Goal: Contribute content: Add original content to the website for others to see

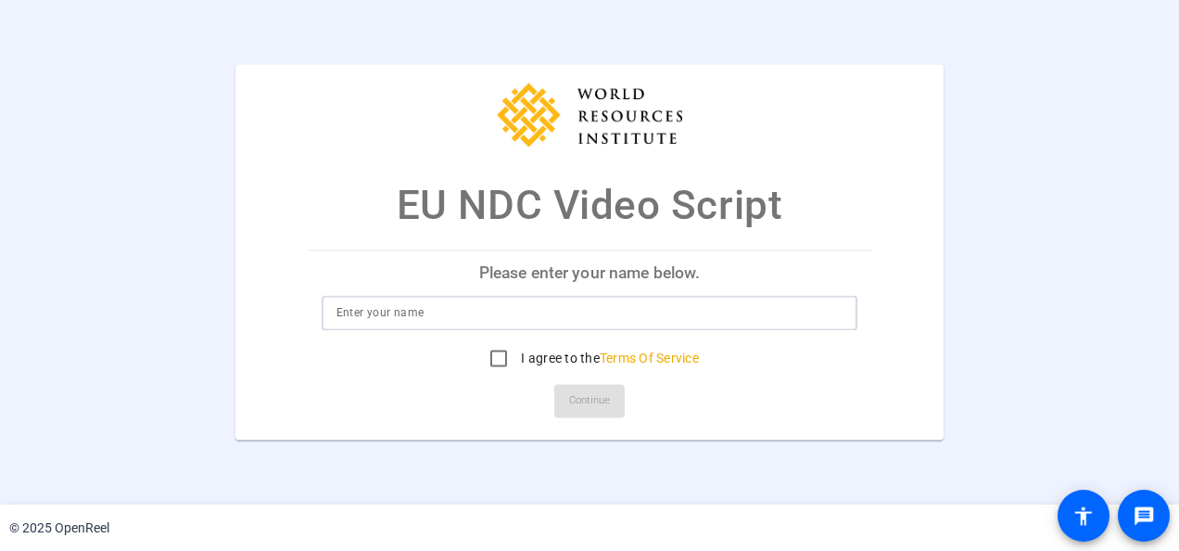
click at [440, 313] on input at bounding box center [589, 313] width 507 height 22
type input "Stientje van Veldhoven"
click at [779, 354] on div "I agree to the Terms Of Service" at bounding box center [590, 358] width 537 height 37
click at [494, 356] on input "I agree to the Terms Of Service" at bounding box center [498, 358] width 37 height 37
checkbox input "true"
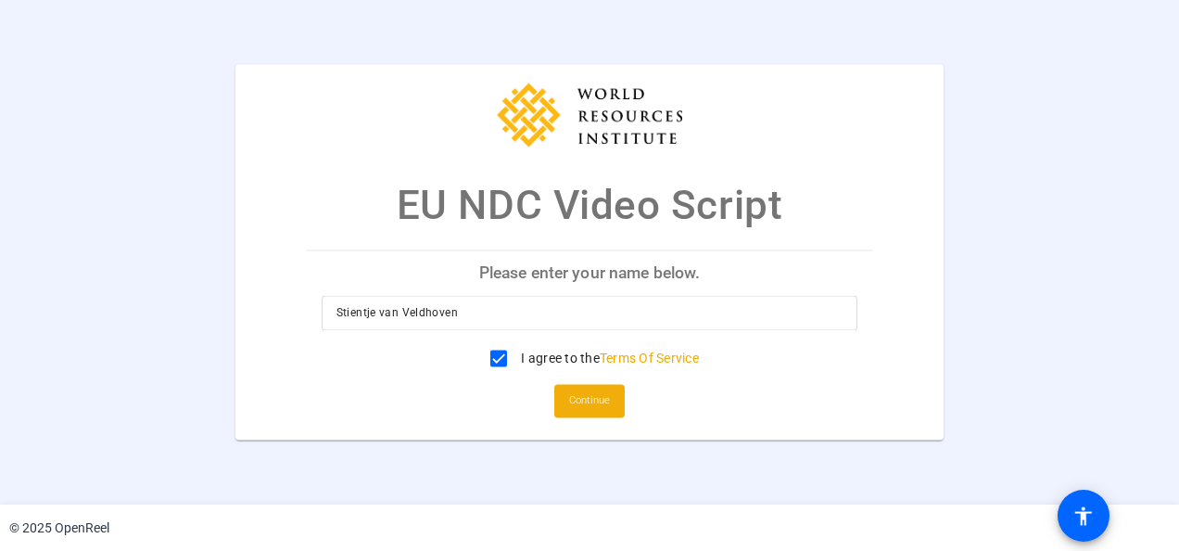
click at [601, 409] on span "Continue" at bounding box center [589, 401] width 41 height 28
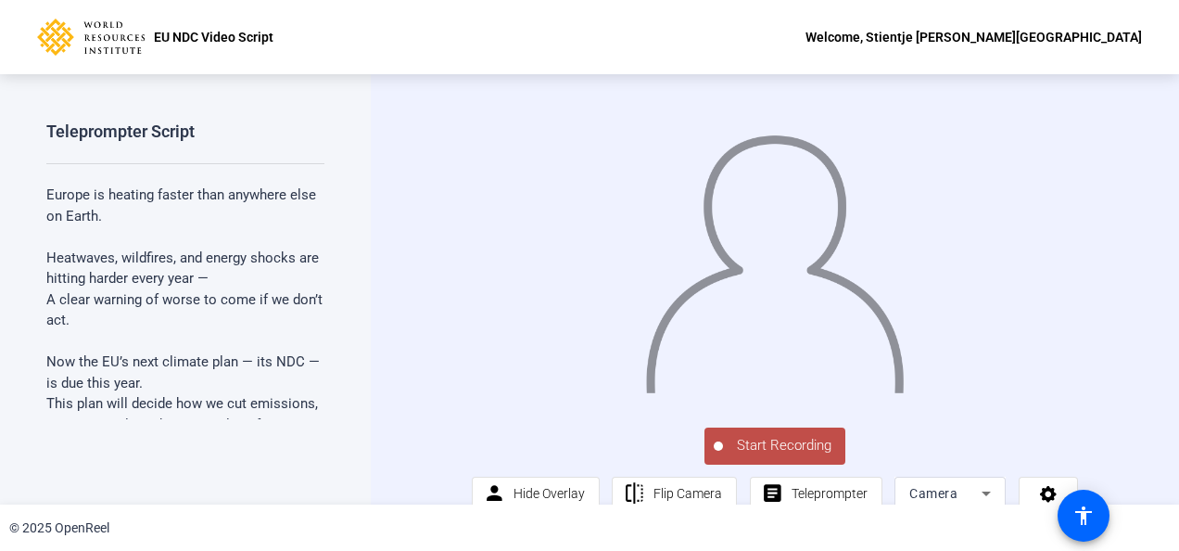
click at [742, 456] on span "Start Recording" at bounding box center [784, 445] width 122 height 21
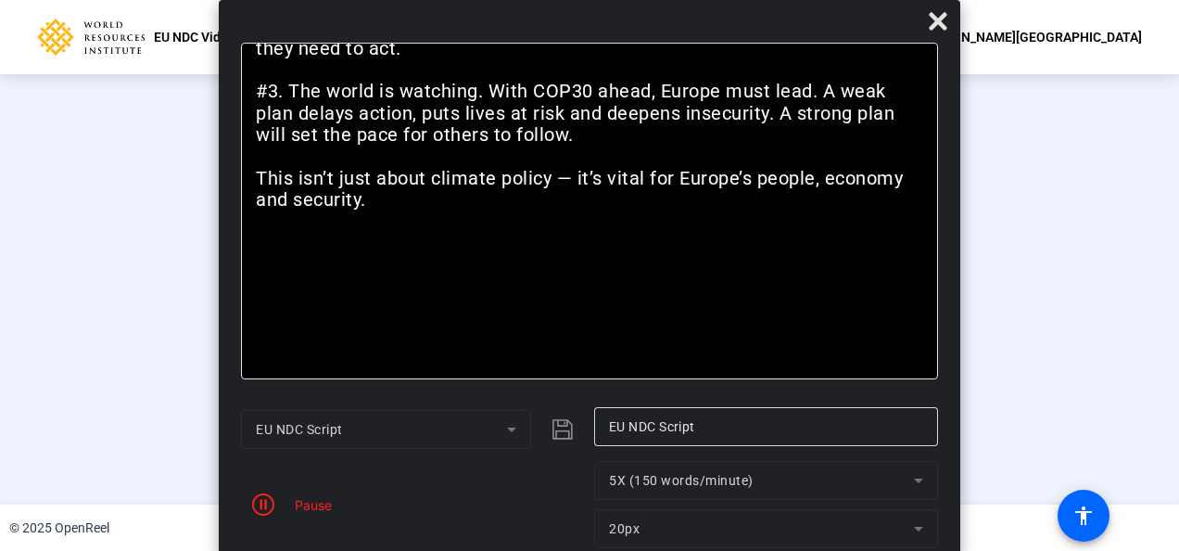
click at [293, 501] on div "Pause" at bounding box center [309, 504] width 46 height 19
click at [268, 501] on icon "button" at bounding box center [263, 504] width 22 height 22
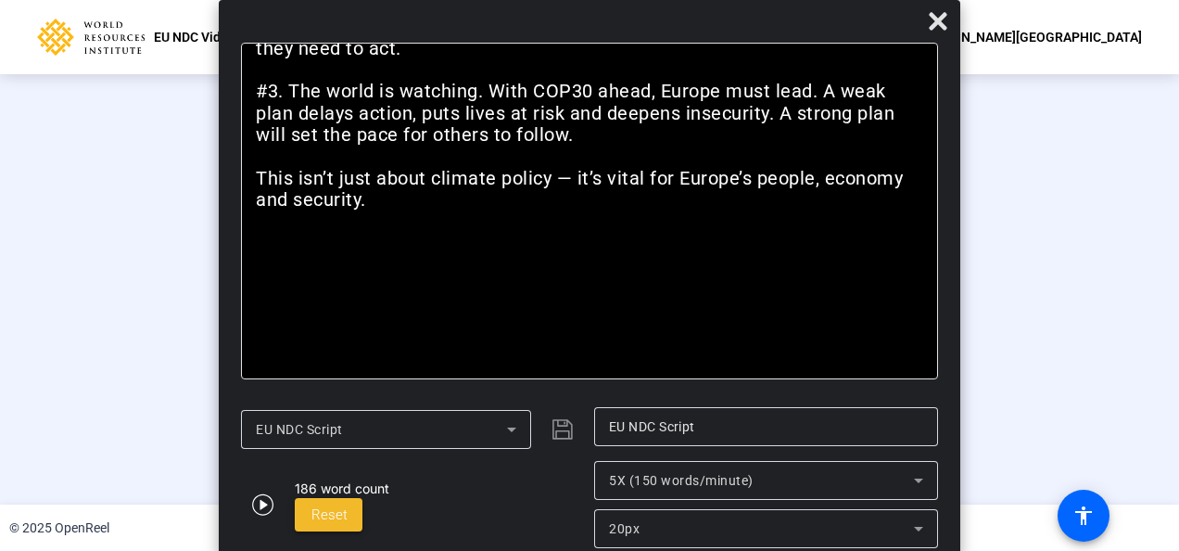
click at [324, 503] on span at bounding box center [329, 514] width 68 height 44
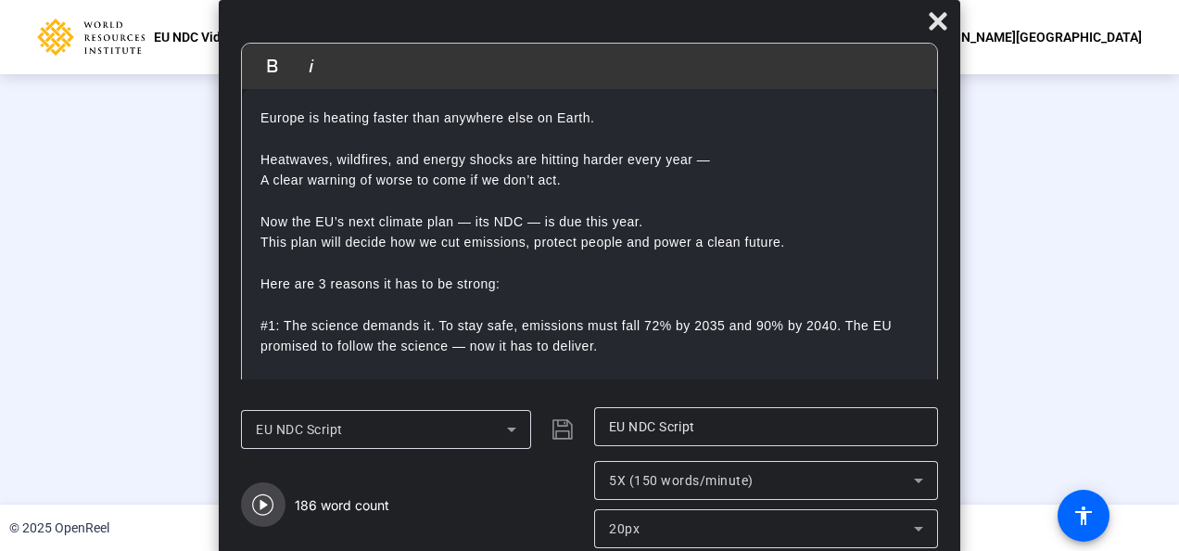
click at [261, 502] on icon "button" at bounding box center [262, 504] width 21 height 21
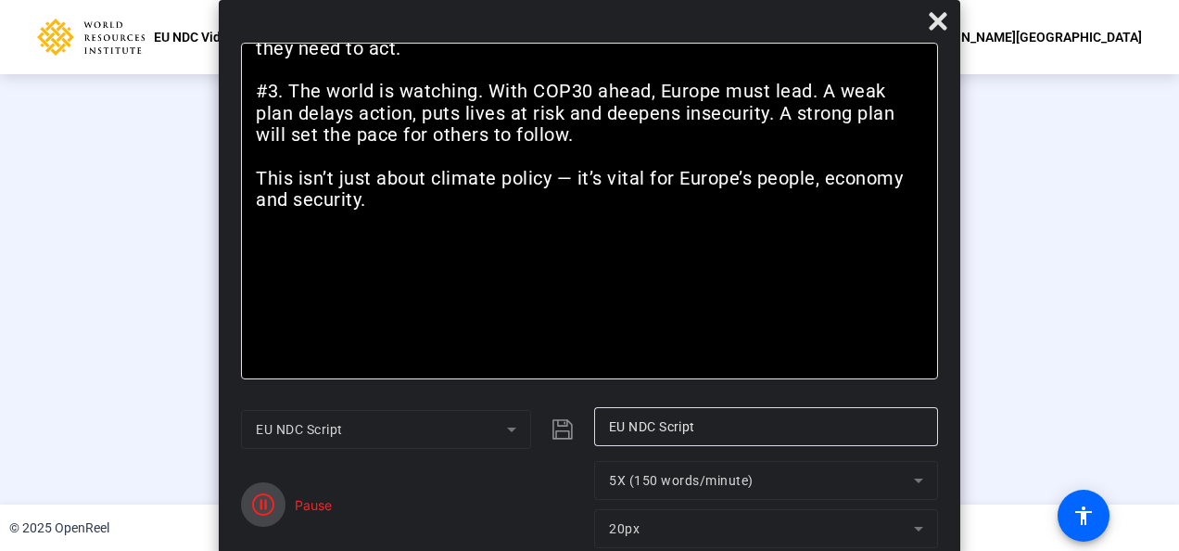
click at [269, 503] on icon "button" at bounding box center [263, 504] width 22 height 22
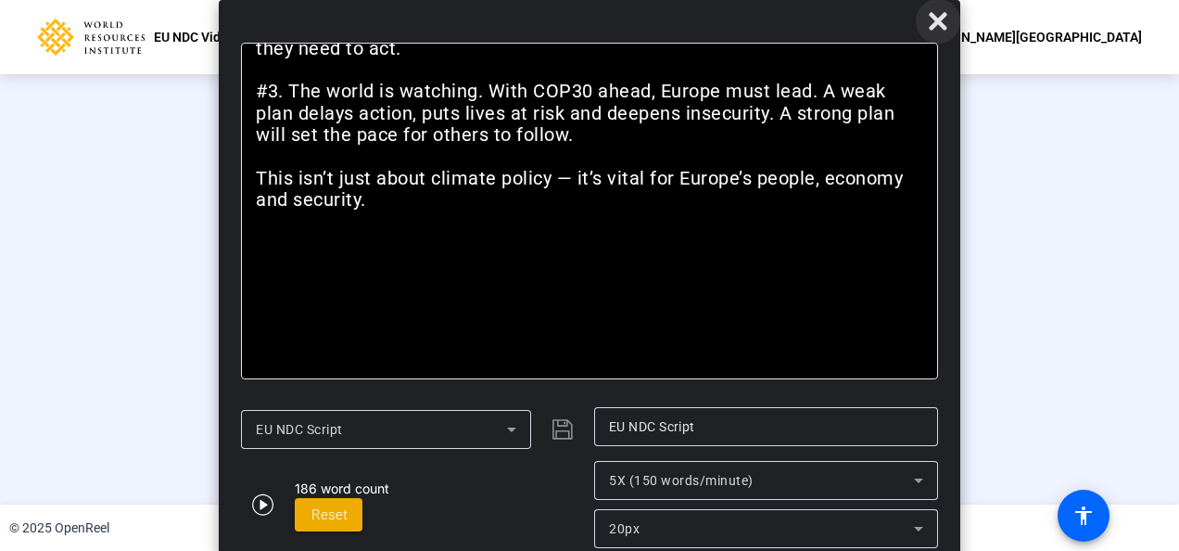
click at [952, 28] on span at bounding box center [938, 21] width 44 height 44
click at [938, 19] on icon at bounding box center [938, 21] width 18 height 18
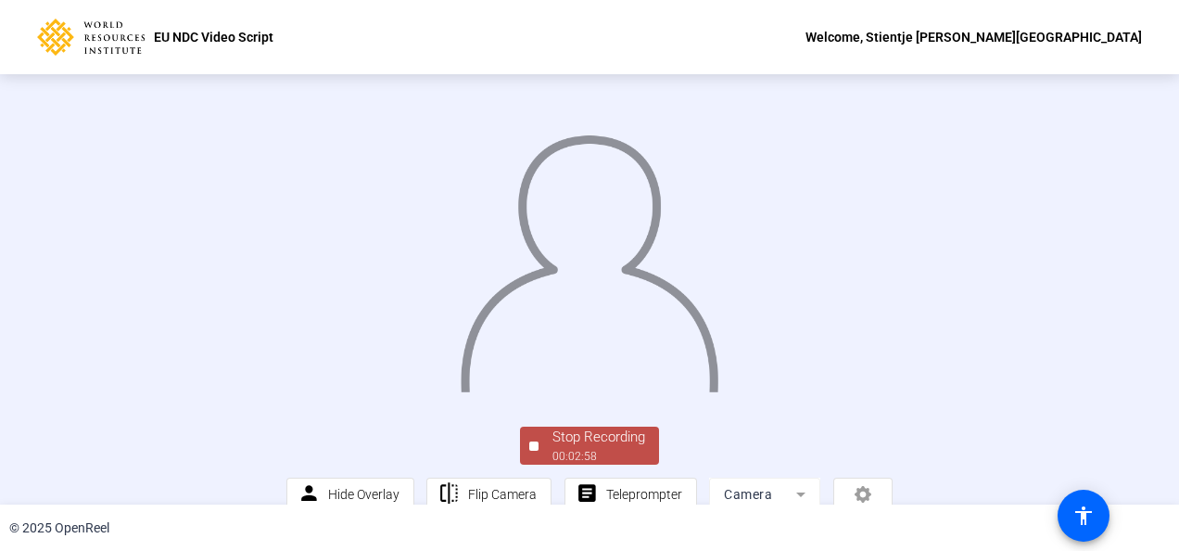
scroll to position [135, 0]
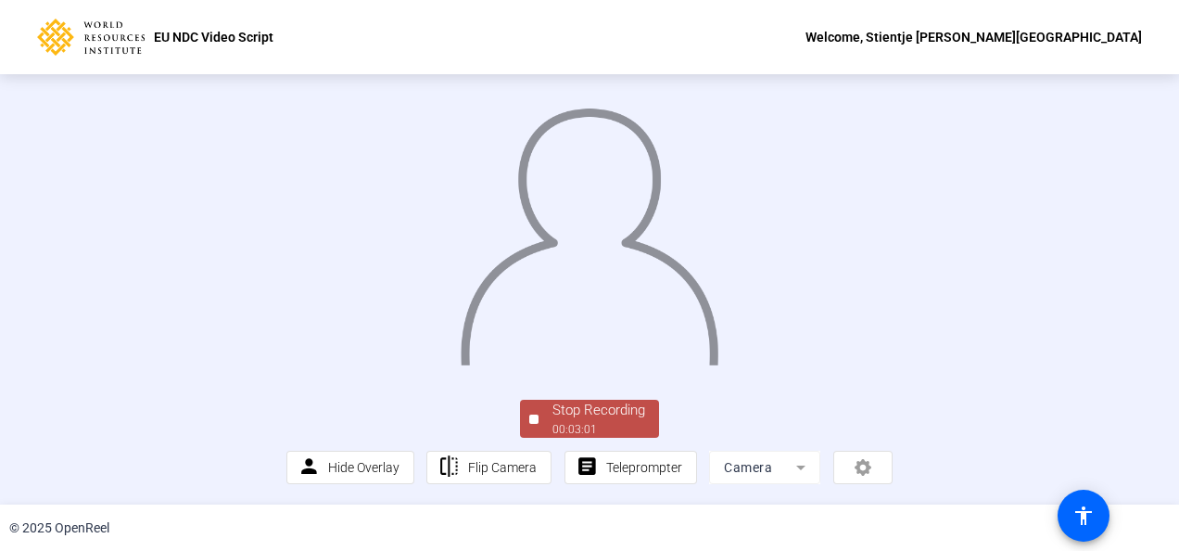
click at [558, 418] on div "Stop Recording" at bounding box center [598, 410] width 93 height 21
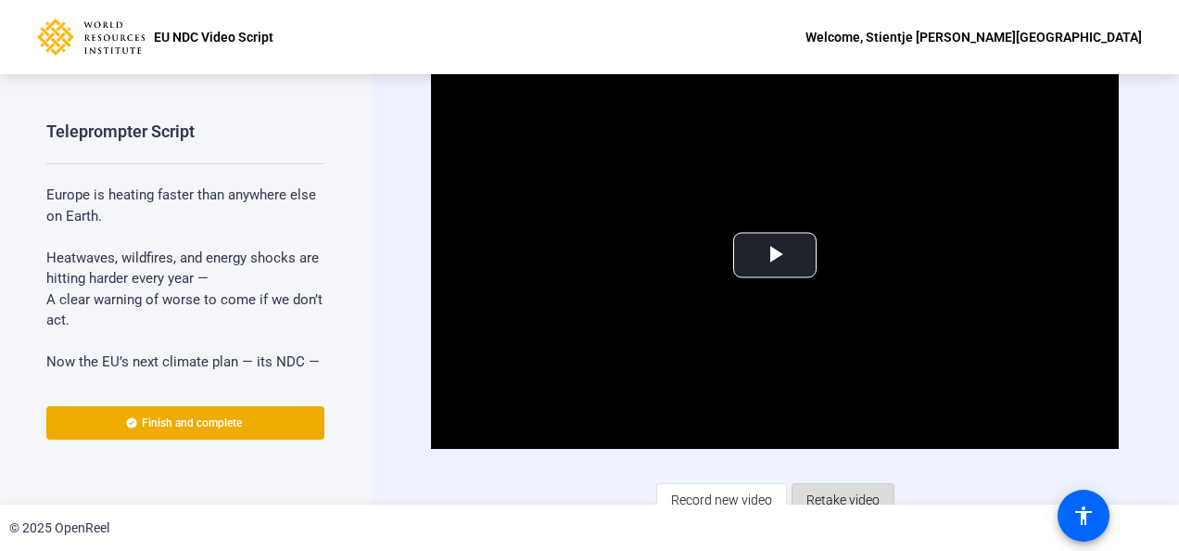
click at [820, 492] on span "Retake video" at bounding box center [842, 499] width 73 height 35
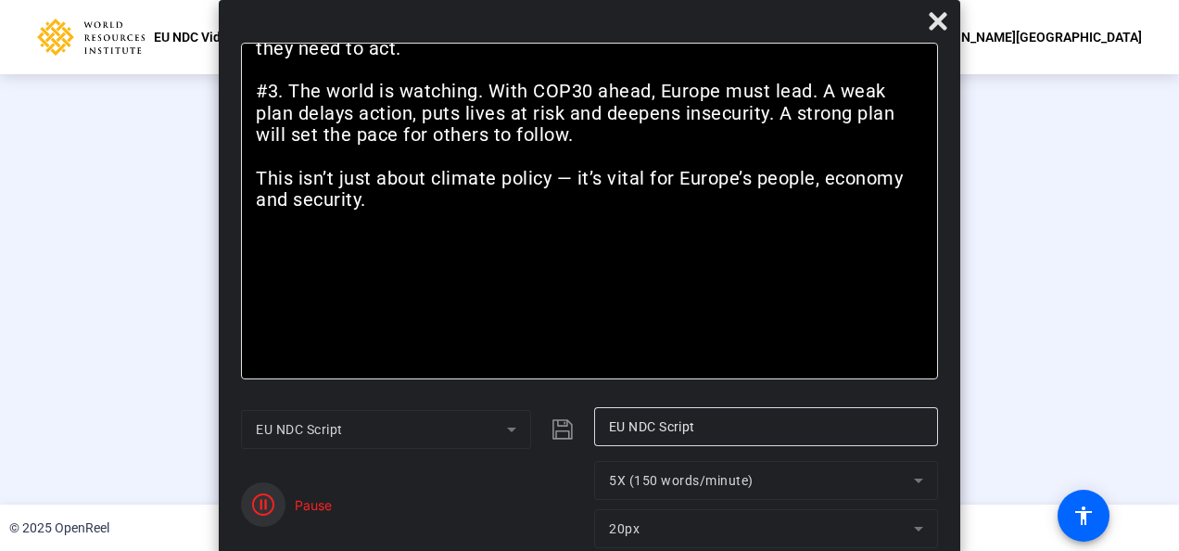
click at [269, 502] on icon "button" at bounding box center [263, 504] width 22 height 22
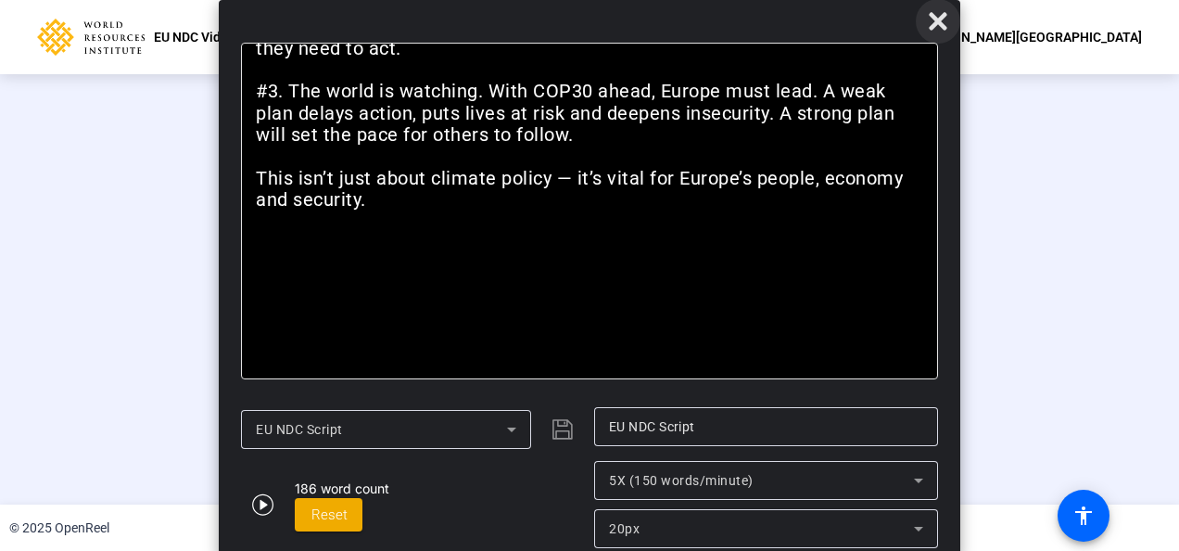
click at [941, 20] on icon at bounding box center [938, 21] width 18 height 18
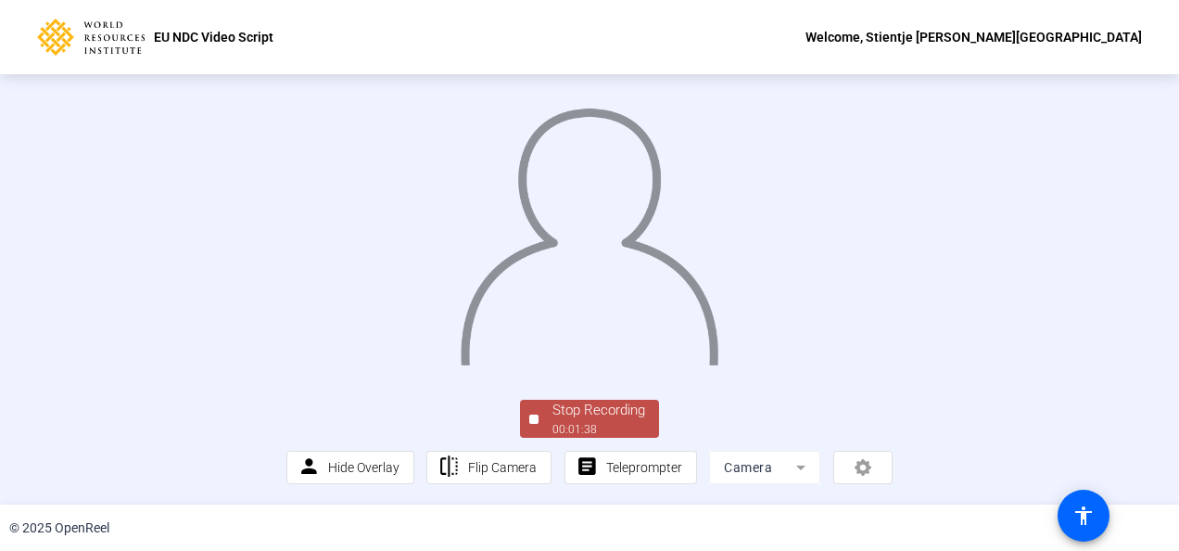
scroll to position [135, 0]
click at [612, 419] on div "Stop Recording" at bounding box center [598, 410] width 93 height 21
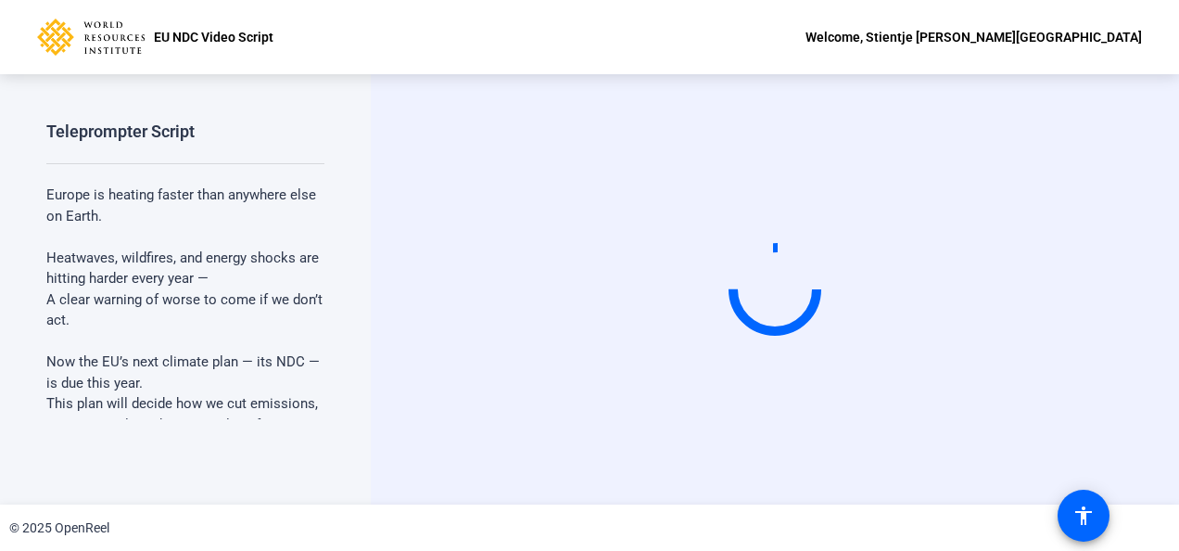
scroll to position [0, 0]
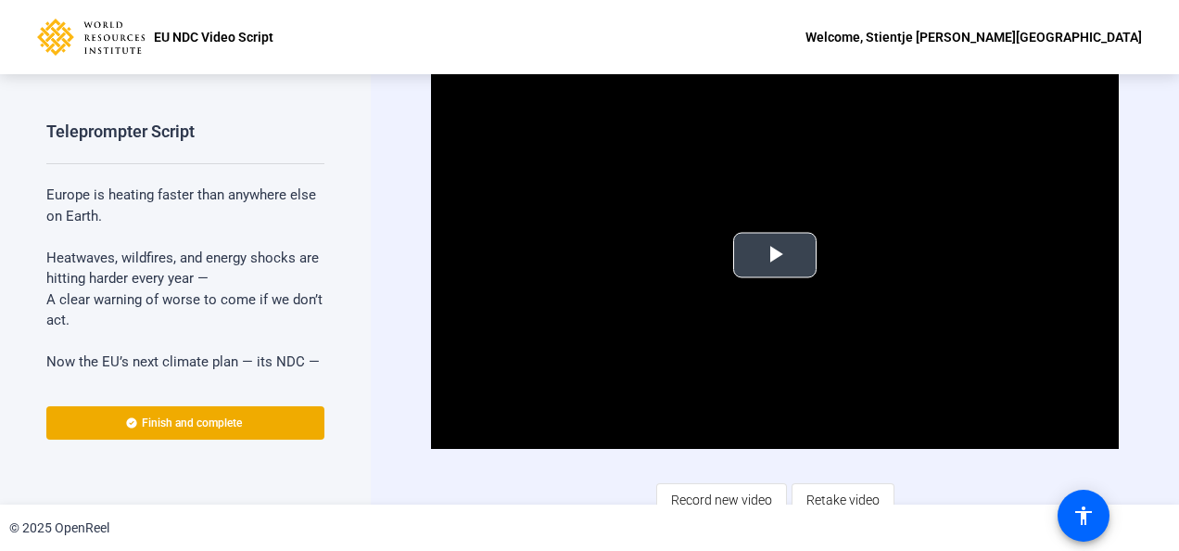
click at [775, 255] on span "Video Player" at bounding box center [775, 255] width 0 height 0
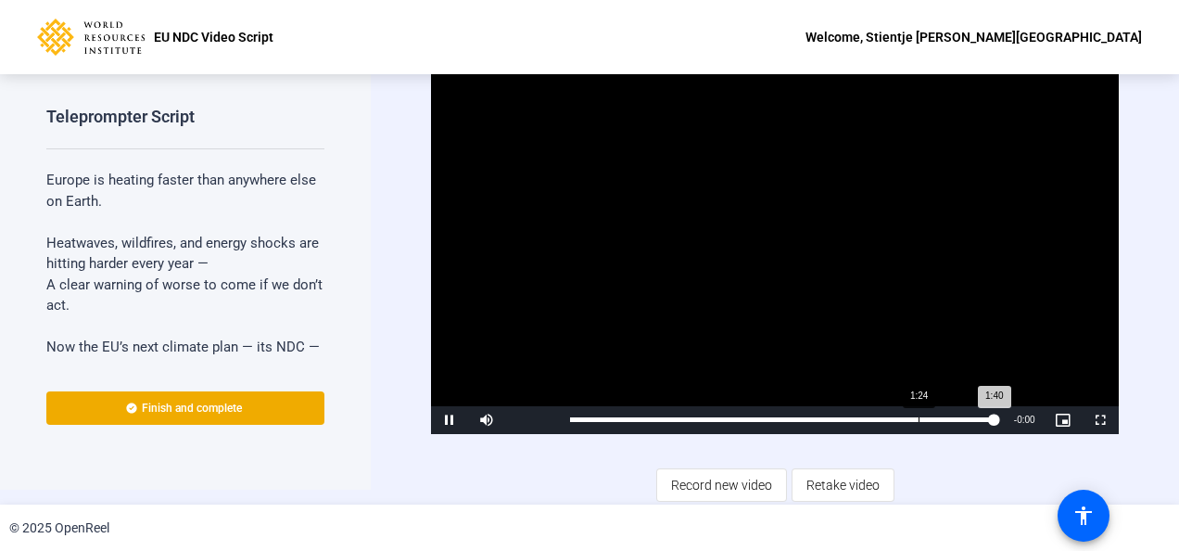
scroll to position [15, 0]
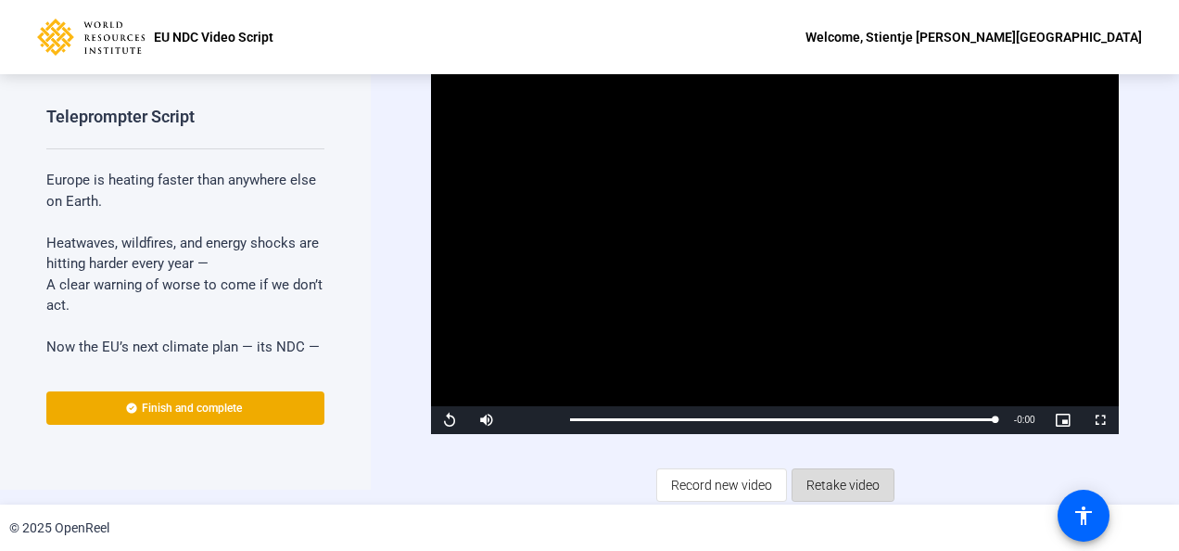
click at [818, 480] on span "Retake video" at bounding box center [842, 484] width 73 height 35
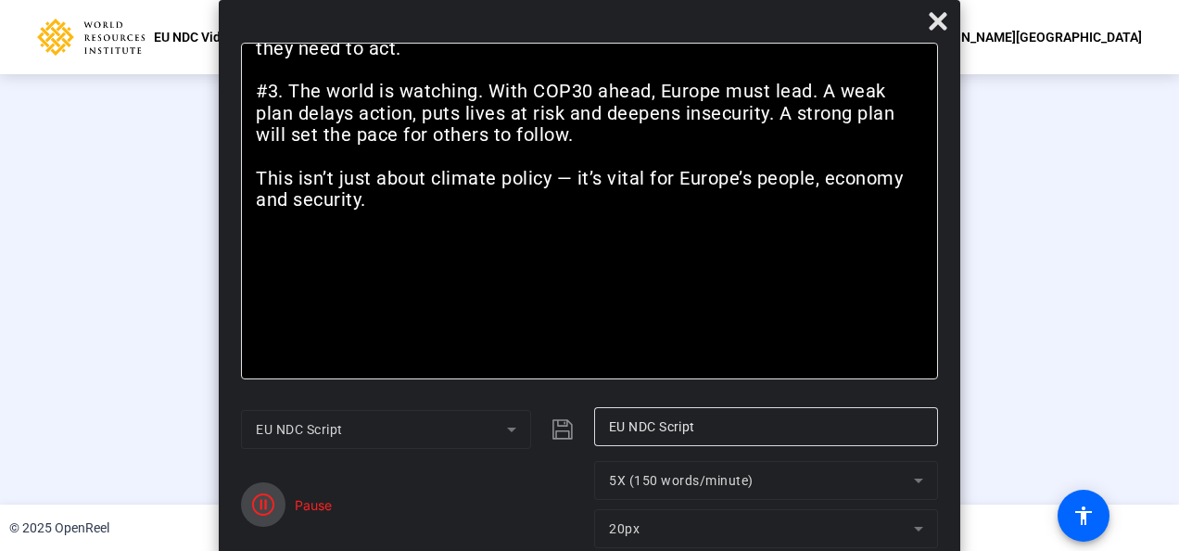
click at [283, 495] on span "button" at bounding box center [263, 504] width 44 height 44
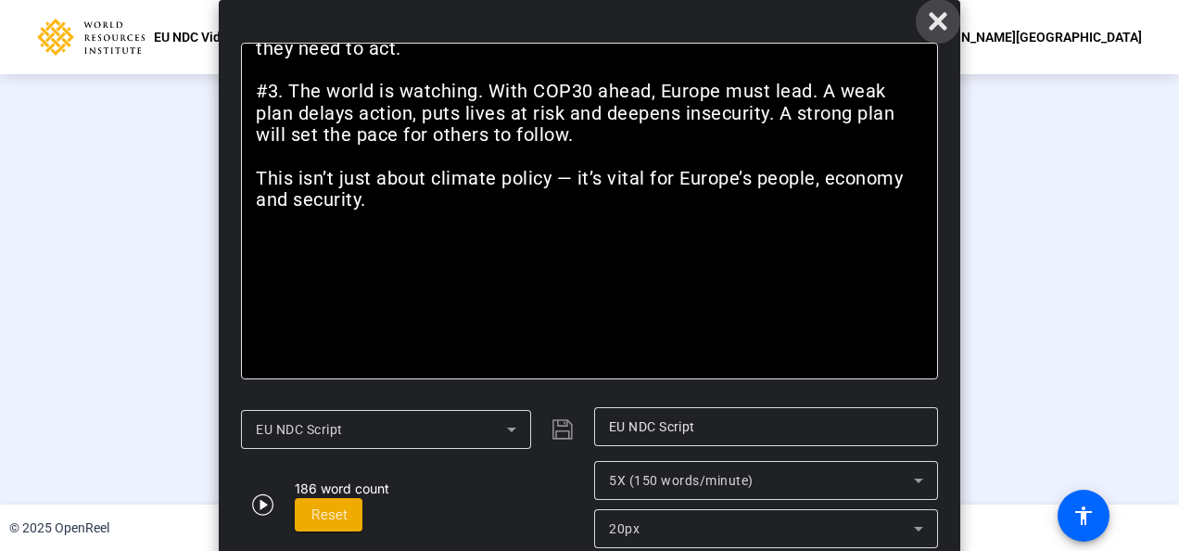
click at [937, 23] on icon at bounding box center [938, 21] width 18 height 18
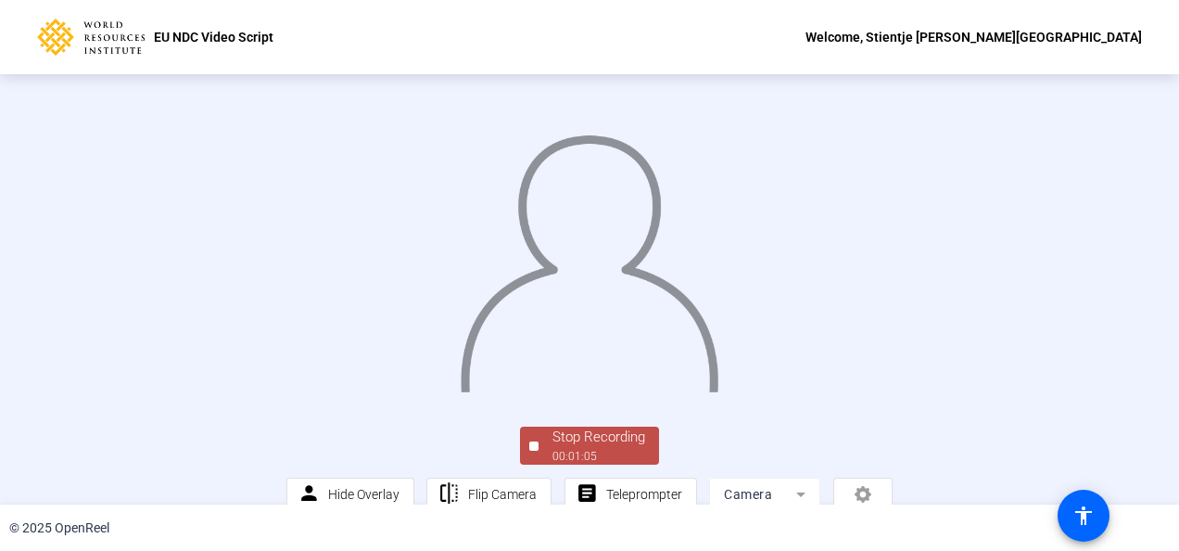
click at [459, 374] on img at bounding box center [590, 256] width 262 height 273
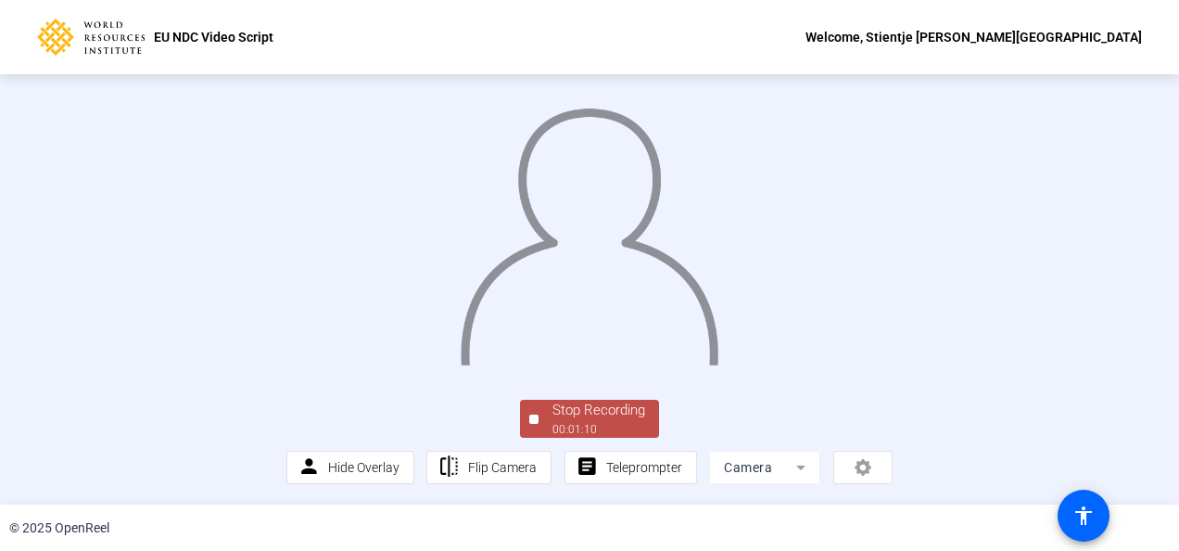
click at [596, 423] on div "00:01:10" at bounding box center [598, 429] width 93 height 17
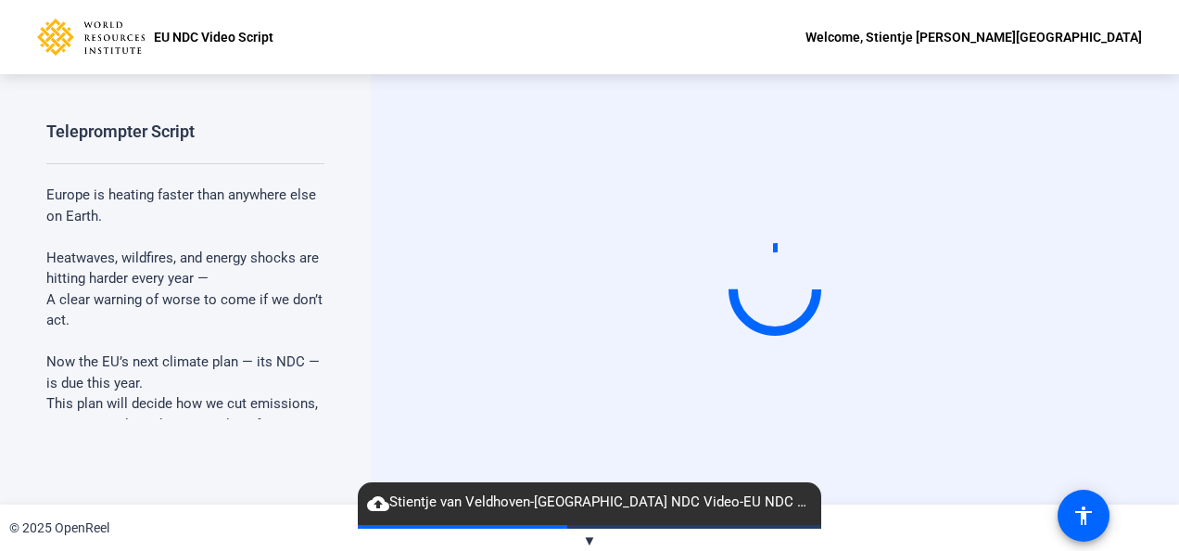
click at [592, 537] on span "▼" at bounding box center [590, 540] width 14 height 17
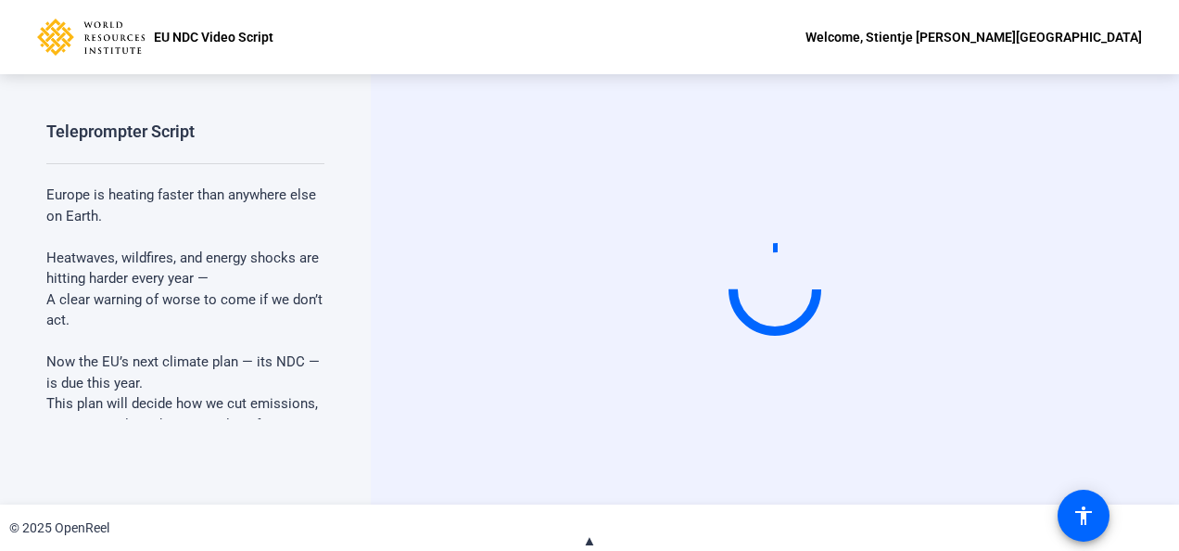
click at [587, 533] on span "▲" at bounding box center [590, 540] width 14 height 17
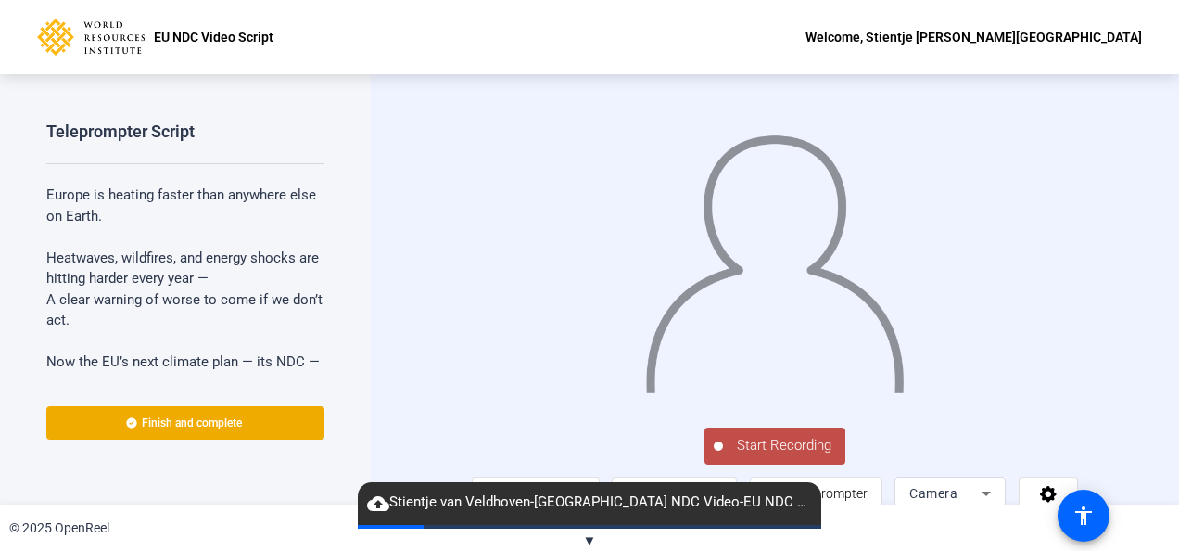
click at [755, 456] on span "Start Recording" at bounding box center [784, 445] width 122 height 21
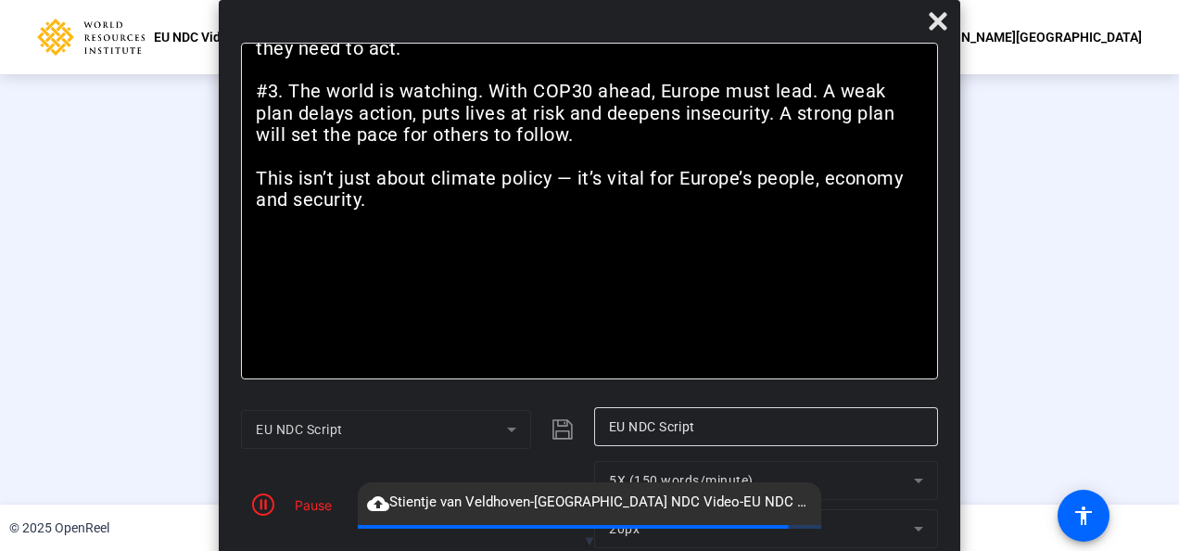
click at [287, 508] on div "Pause" at bounding box center [309, 504] width 46 height 19
click at [272, 503] on icon "button" at bounding box center [263, 504] width 22 height 22
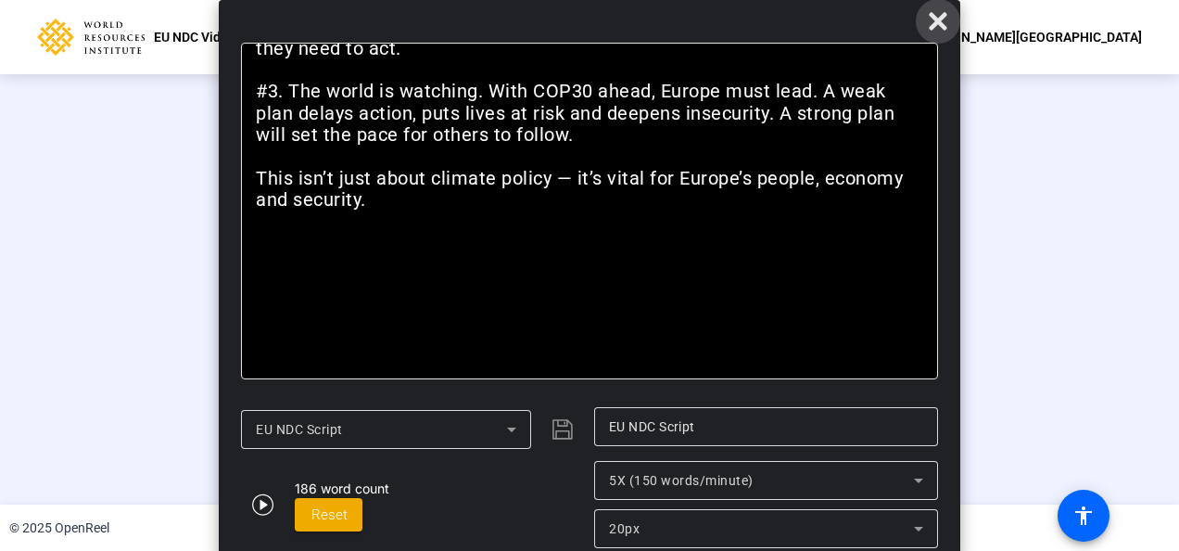
click at [942, 22] on icon at bounding box center [938, 21] width 18 height 18
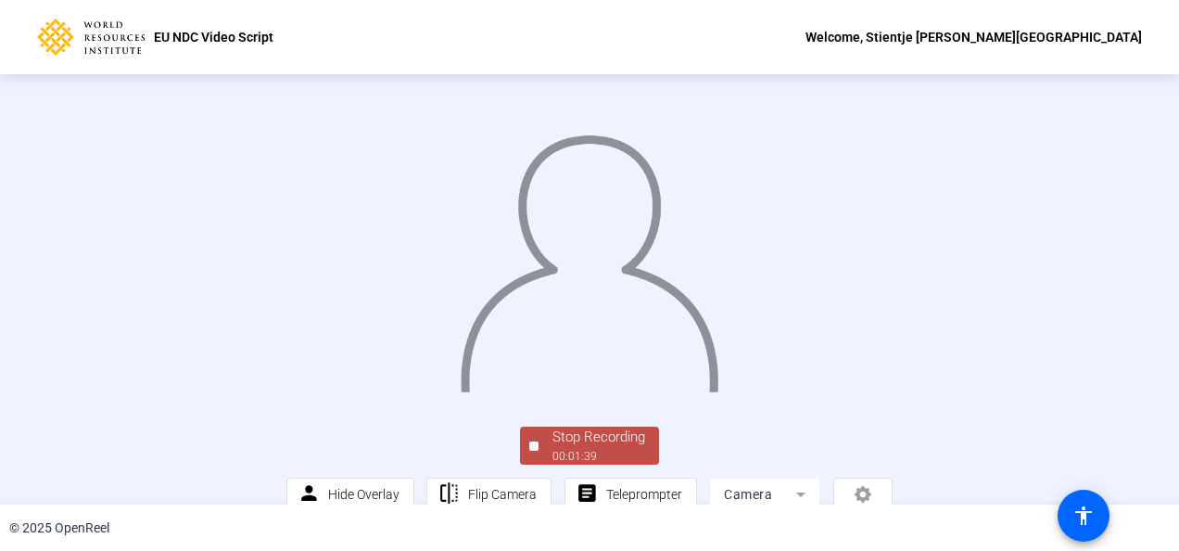
scroll to position [135, 0]
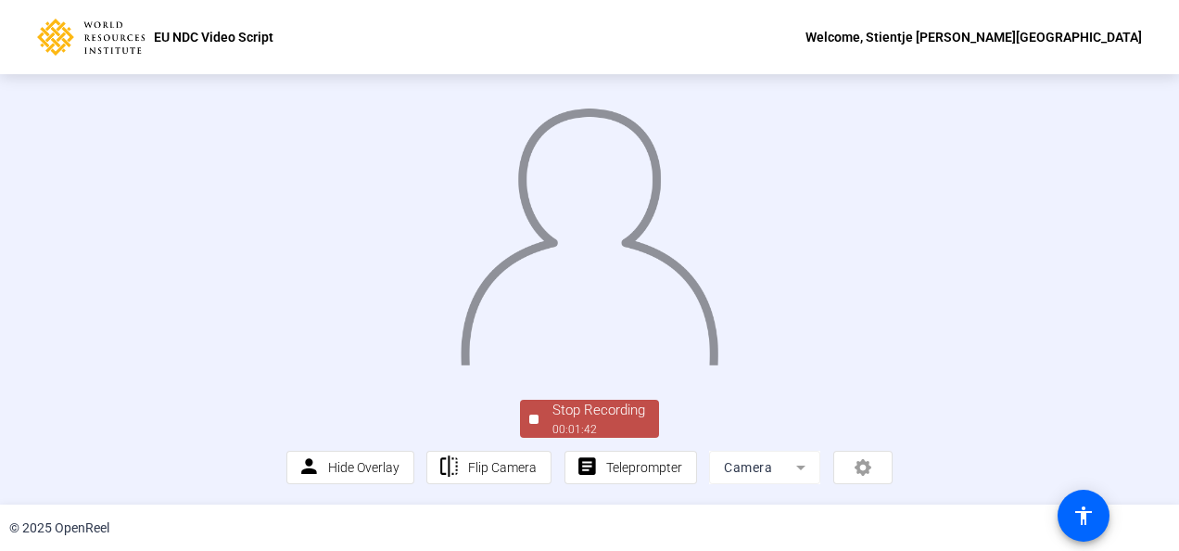
click at [592, 425] on div "00:01:42" at bounding box center [598, 429] width 93 height 17
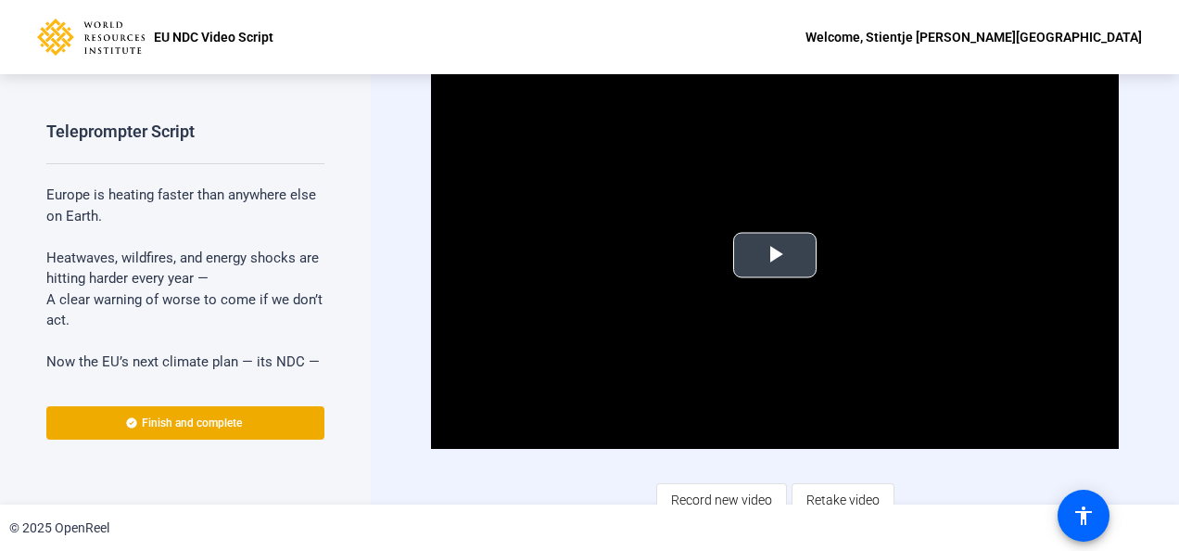
click at [775, 255] on span "Video Player" at bounding box center [775, 255] width 0 height 0
click at [831, 493] on span "Retake video" at bounding box center [842, 499] width 73 height 35
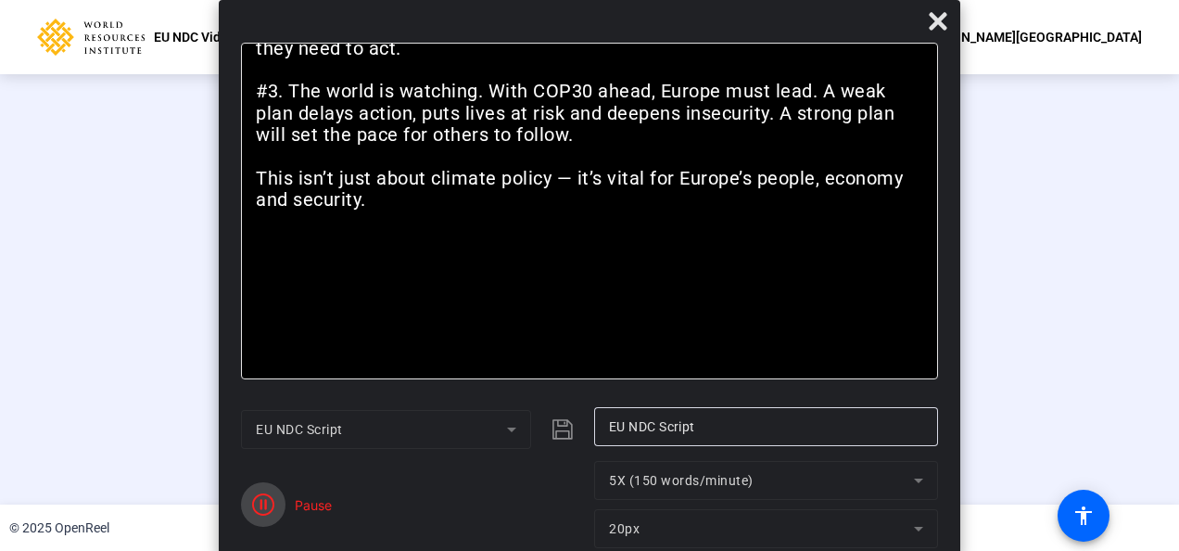
click at [277, 512] on span "button" at bounding box center [263, 504] width 44 height 44
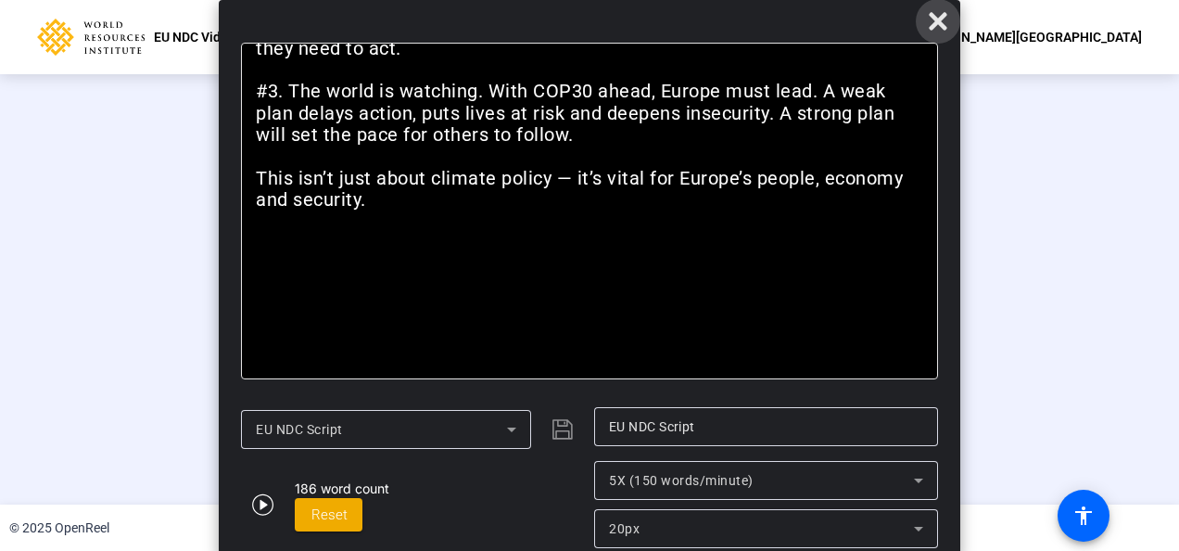
click at [933, 28] on icon at bounding box center [938, 21] width 18 height 18
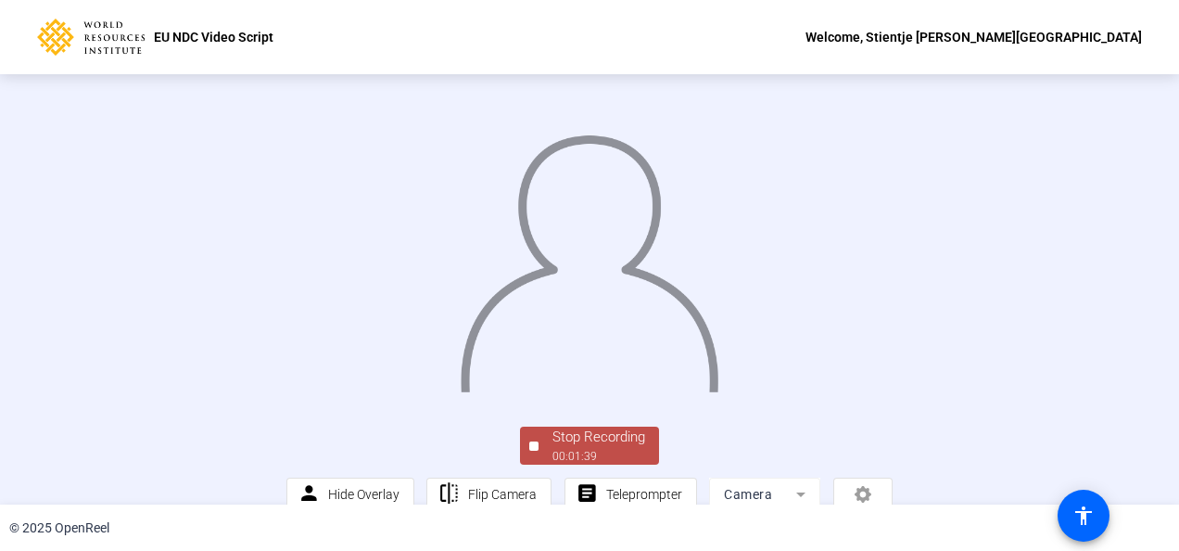
scroll to position [135, 0]
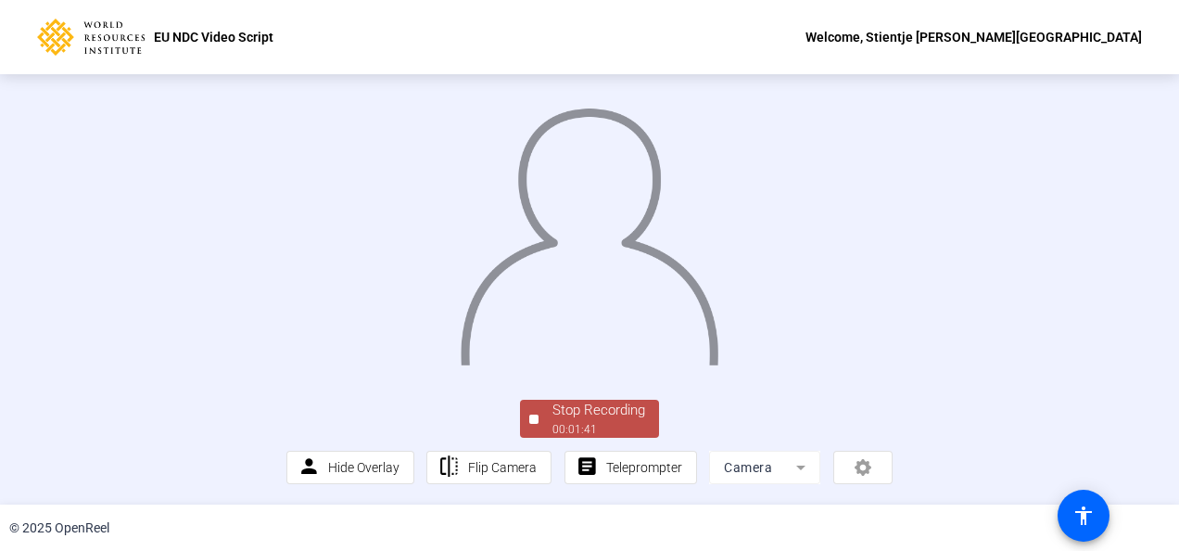
click at [563, 429] on div "00:01:41" at bounding box center [598, 429] width 93 height 17
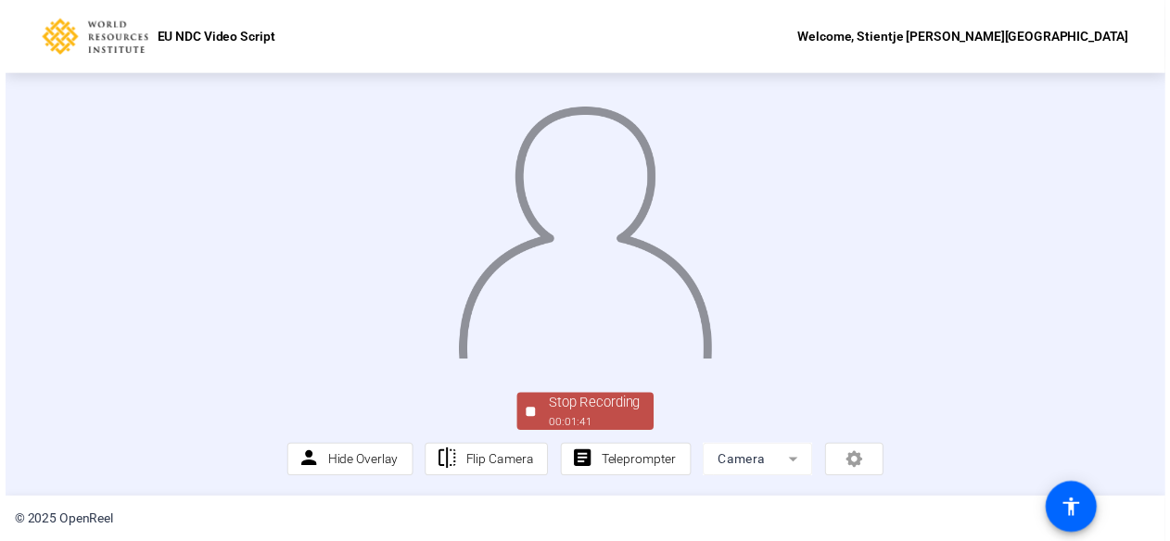
scroll to position [0, 0]
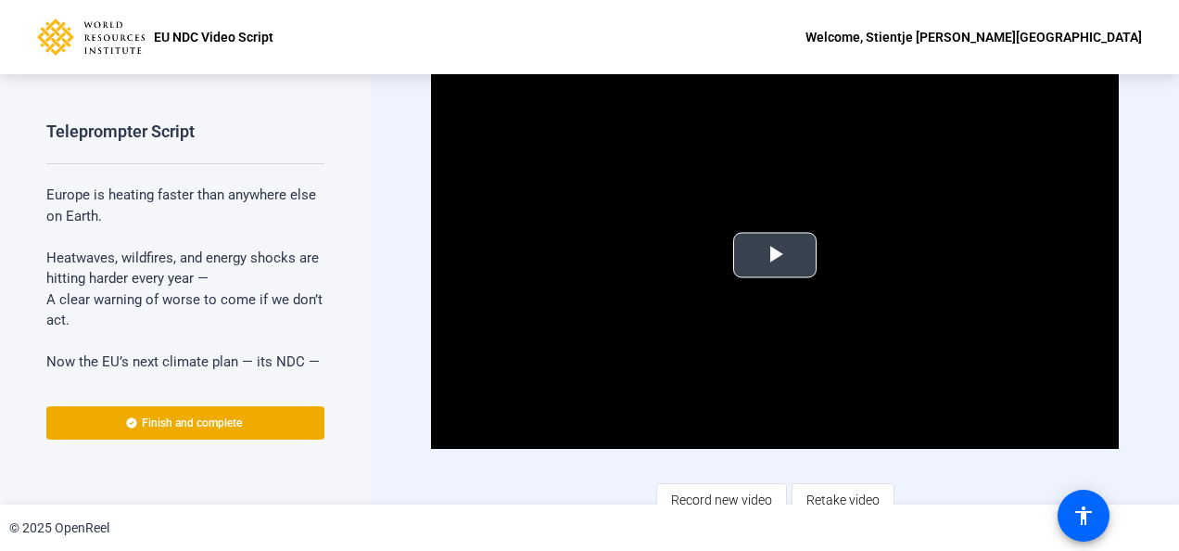
click at [775, 255] on span "Video Player" at bounding box center [775, 255] width 0 height 0
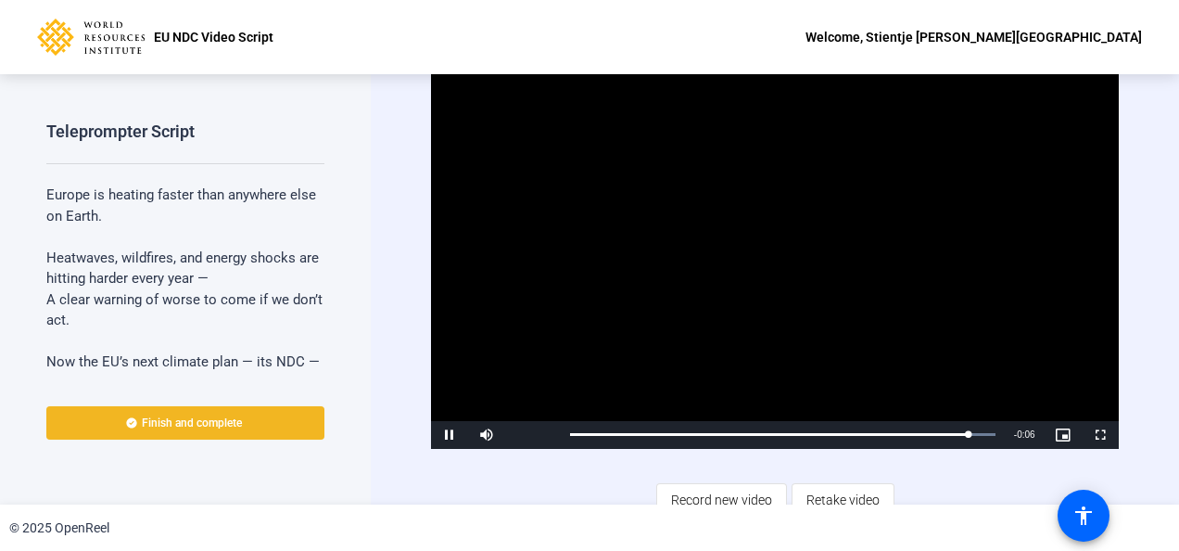
click at [167, 426] on span "Finish and complete" at bounding box center [192, 422] width 100 height 15
